Goal: Obtain resource: Download file/media

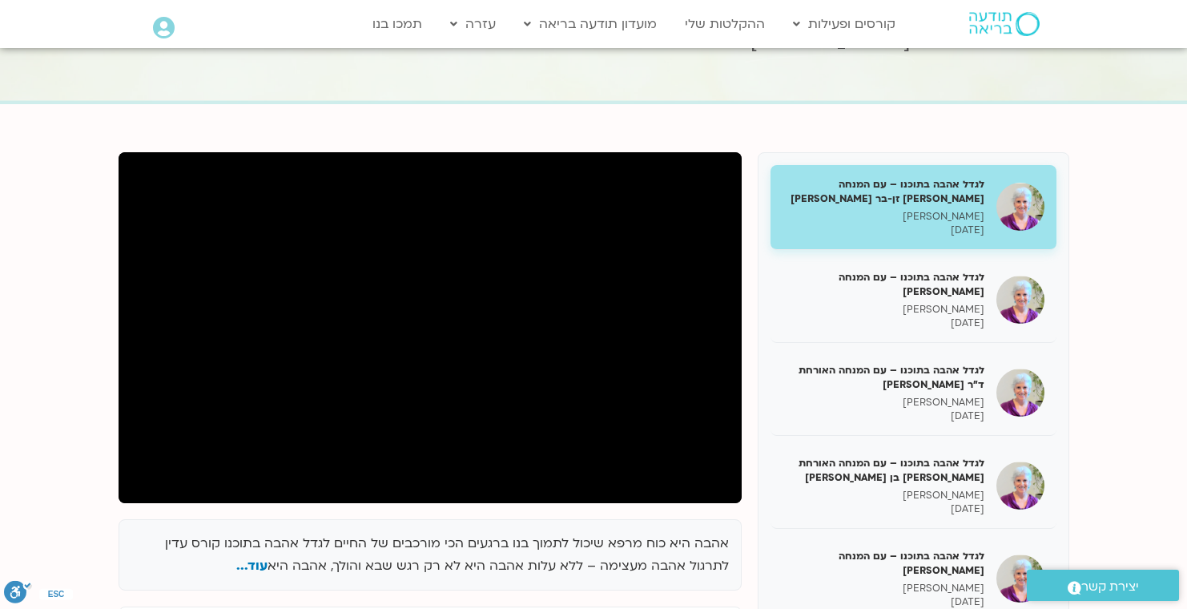
scroll to position [161, 0]
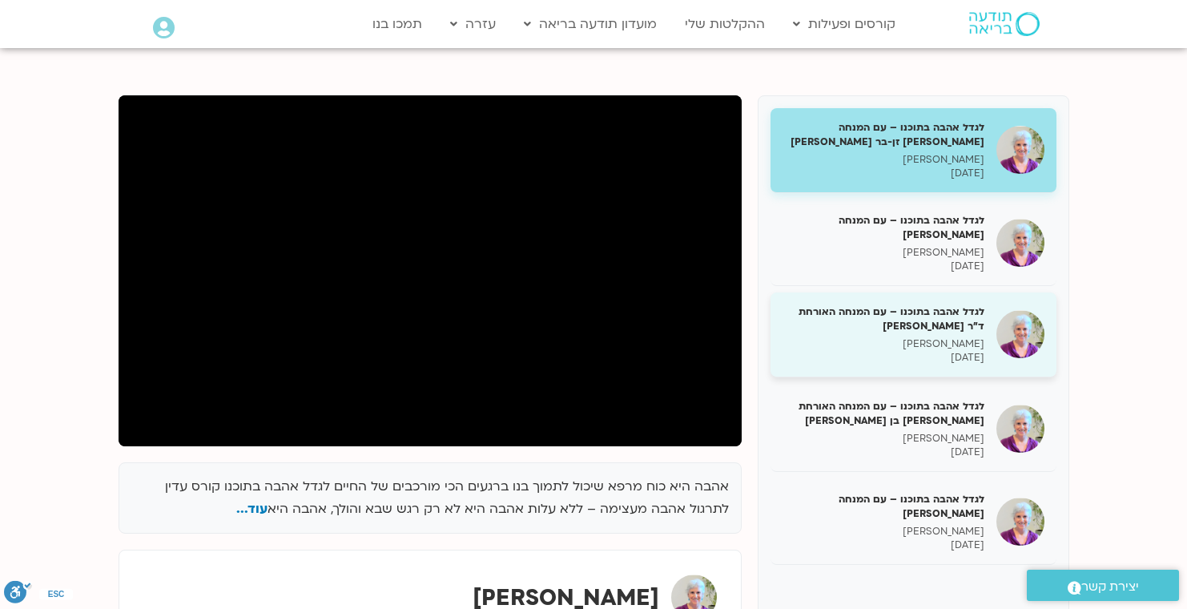
click at [968, 334] on div "לגדל אהבה בתוכנו – עם המנחה האורחת ד"ר נועה אלבלדה סנדיה בר קמה 28/07/2025" at bounding box center [884, 334] width 202 height 60
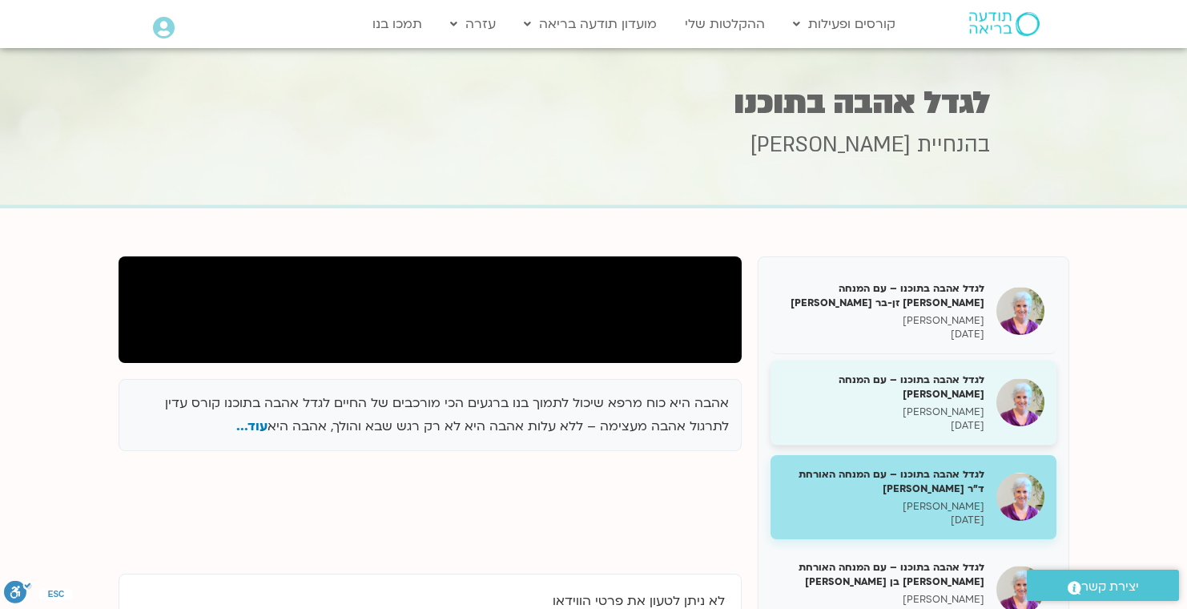
click at [867, 385] on h5 "לגדל אהבה בתוכנו – עם המנחה [PERSON_NAME]" at bounding box center [884, 386] width 202 height 29
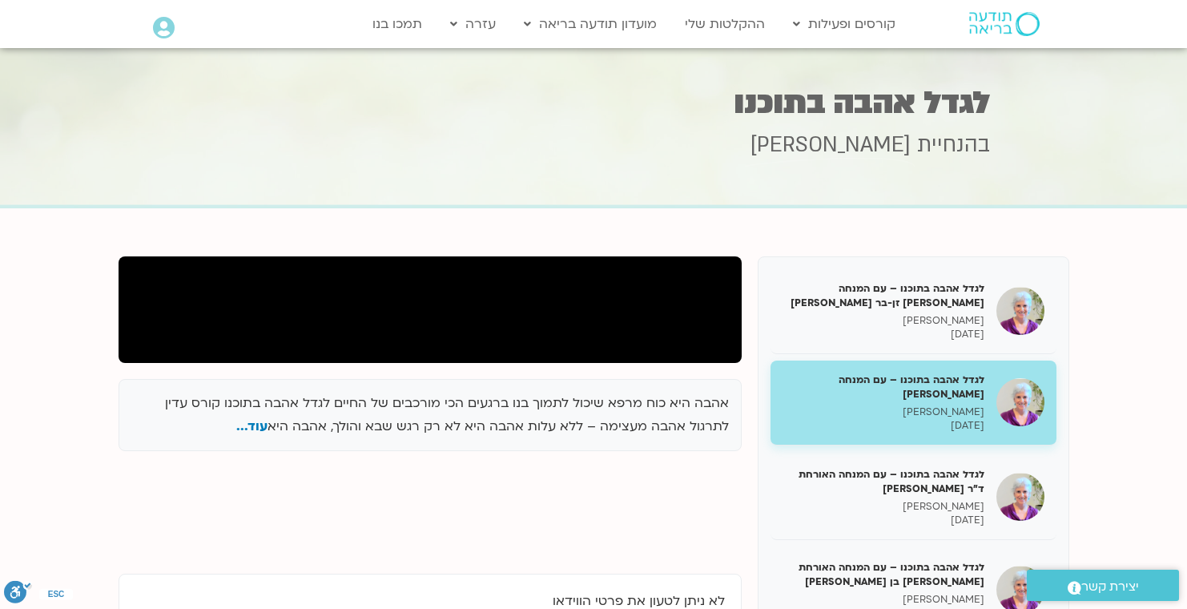
click at [868, 392] on h5 "לגדל אהבה בתוכנו – עם המנחה [PERSON_NAME]" at bounding box center [884, 386] width 202 height 29
click at [572, 226] on section "אהבה היא כוח מרפא שיכול לתמוך בנו ברגעים הכי מורכבים של החיים לגדל אהבה בתוכנו …" at bounding box center [593, 517] width 1187 height 618
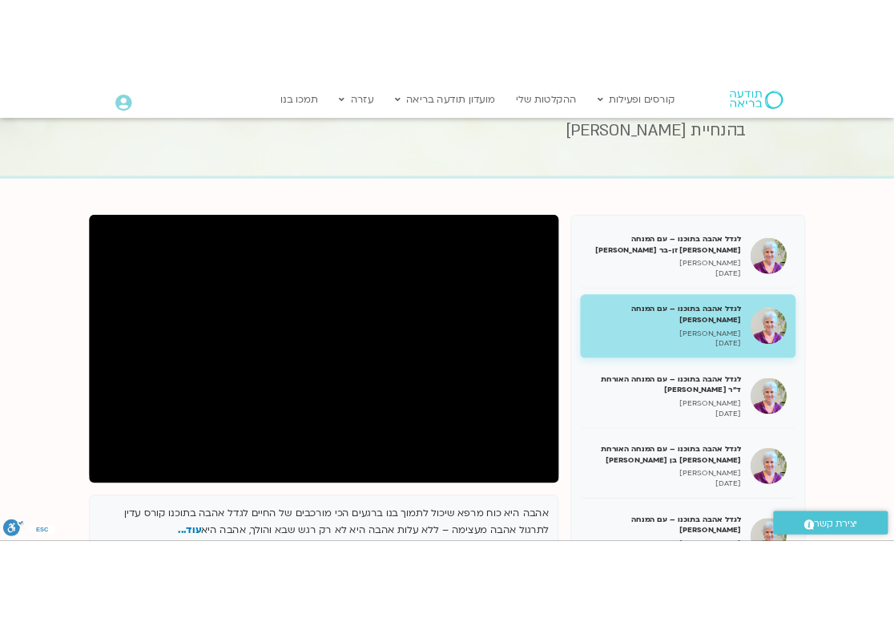
scroll to position [139, 0]
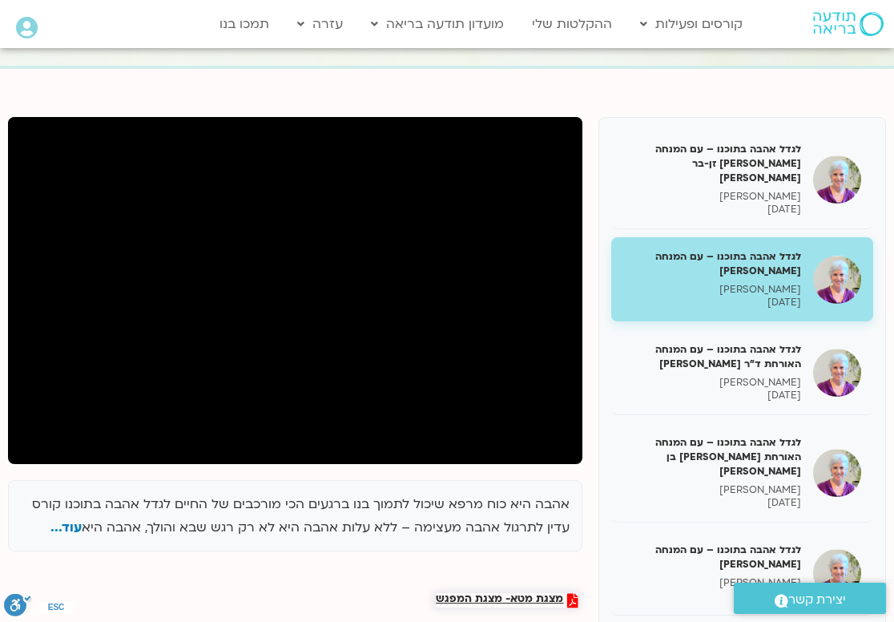
click at [565, 593] on span "מצגת מטא- מצגת המפגש" at bounding box center [507, 600] width 143 height 14
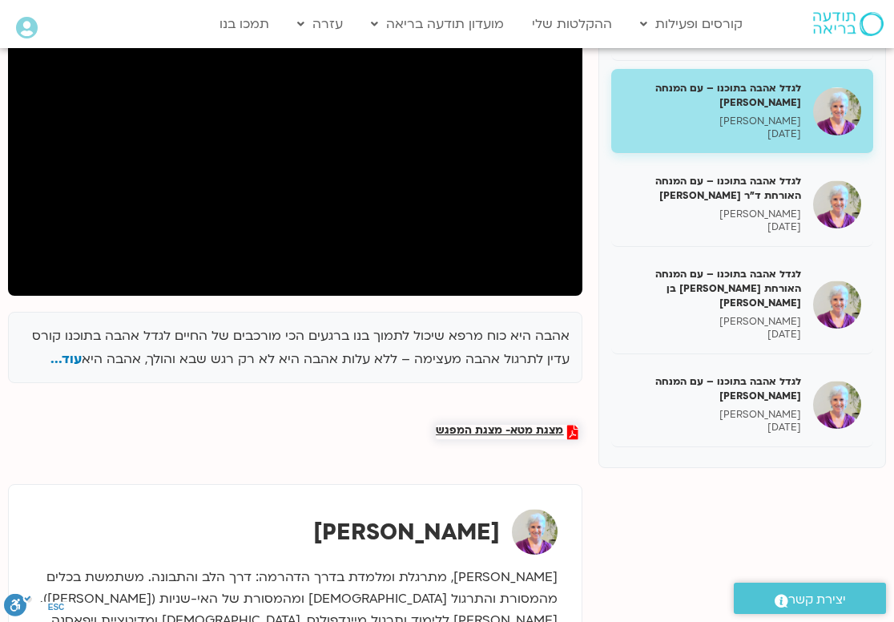
scroll to position [408, 0]
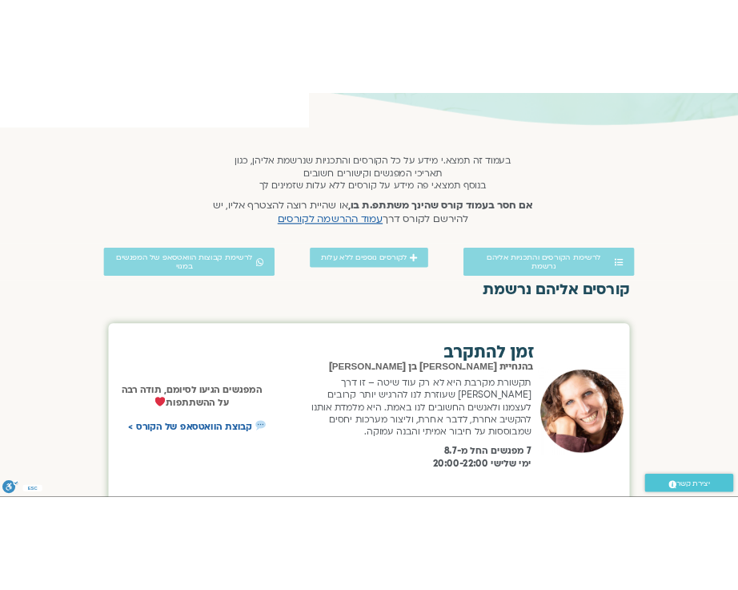
scroll to position [239, 0]
